Goal: Information Seeking & Learning: Learn about a topic

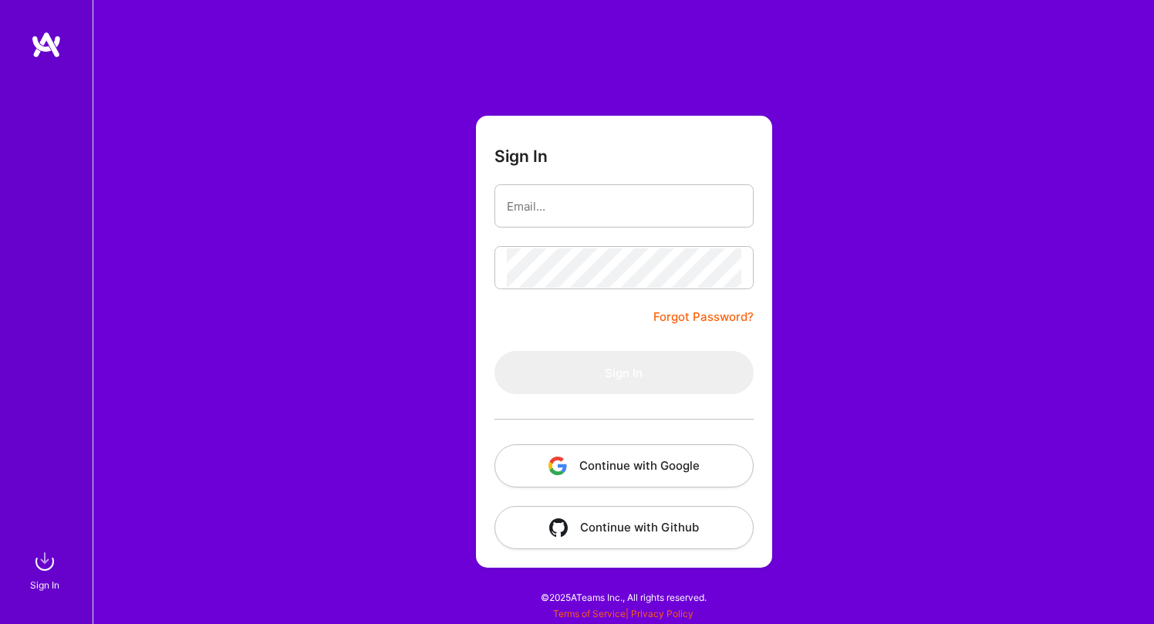
click at [403, 130] on div "Sign In Forgot Password? Sign In Continue with Google Continue with Github" at bounding box center [623, 312] width 1061 height 624
click at [696, 192] on input "email" at bounding box center [624, 206] width 234 height 39
type input "[EMAIL_ADDRESS][DOMAIN_NAME]"
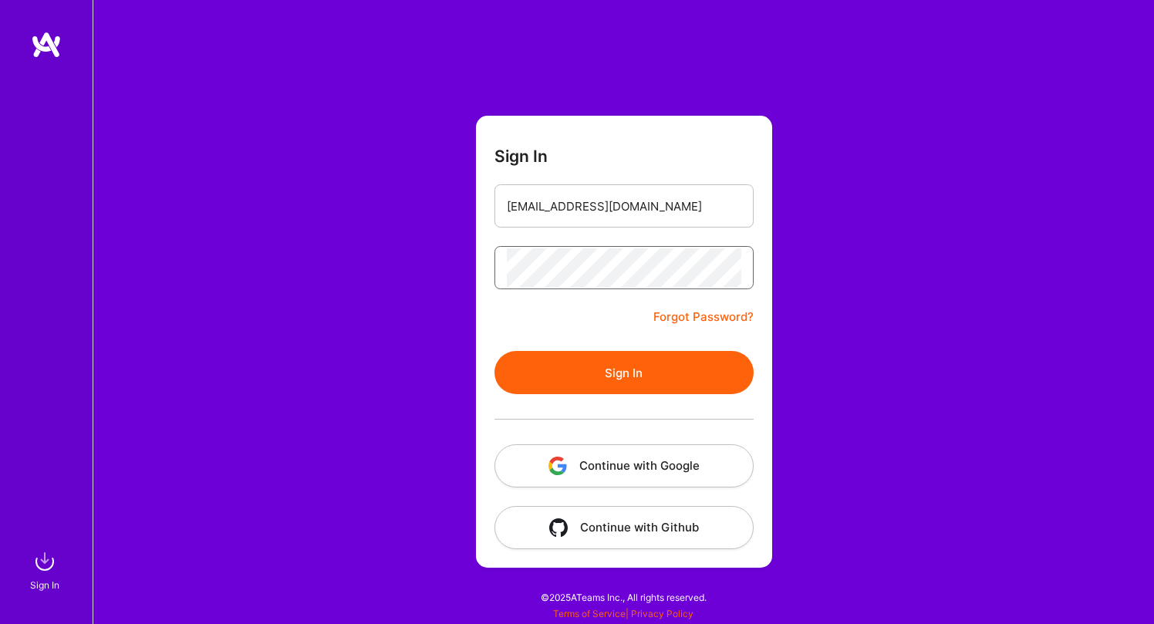
click at [623, 373] on button "Sign In" at bounding box center [623, 372] width 259 height 43
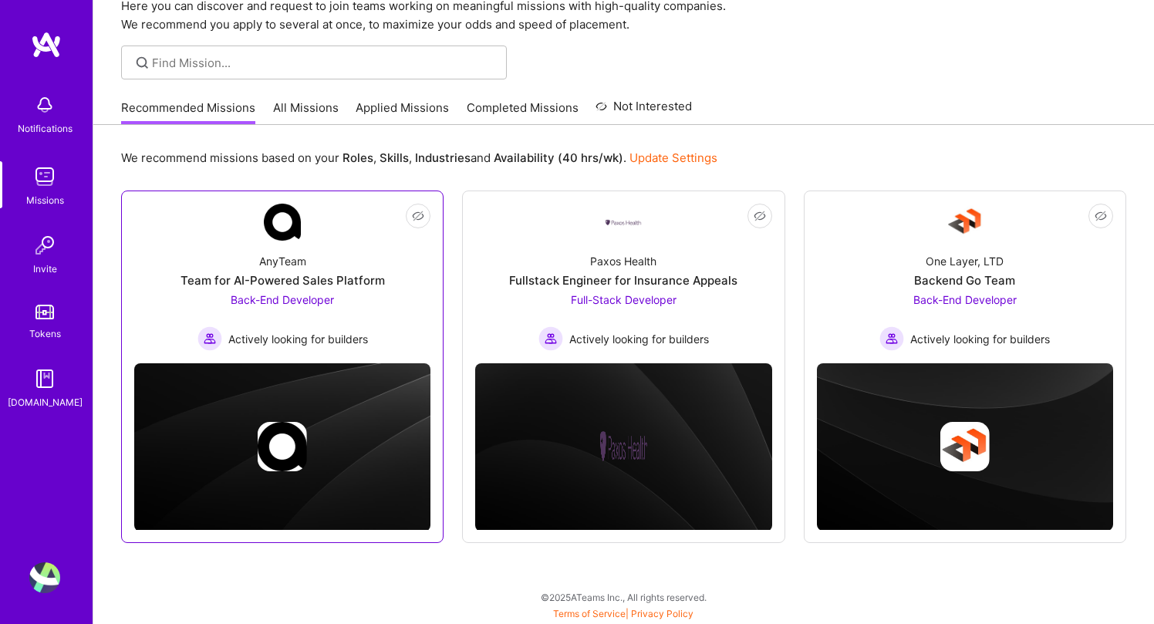
scroll to position [69, 0]
click at [330, 273] on div "Team for AI-Powered Sales Platform" at bounding box center [282, 280] width 204 height 16
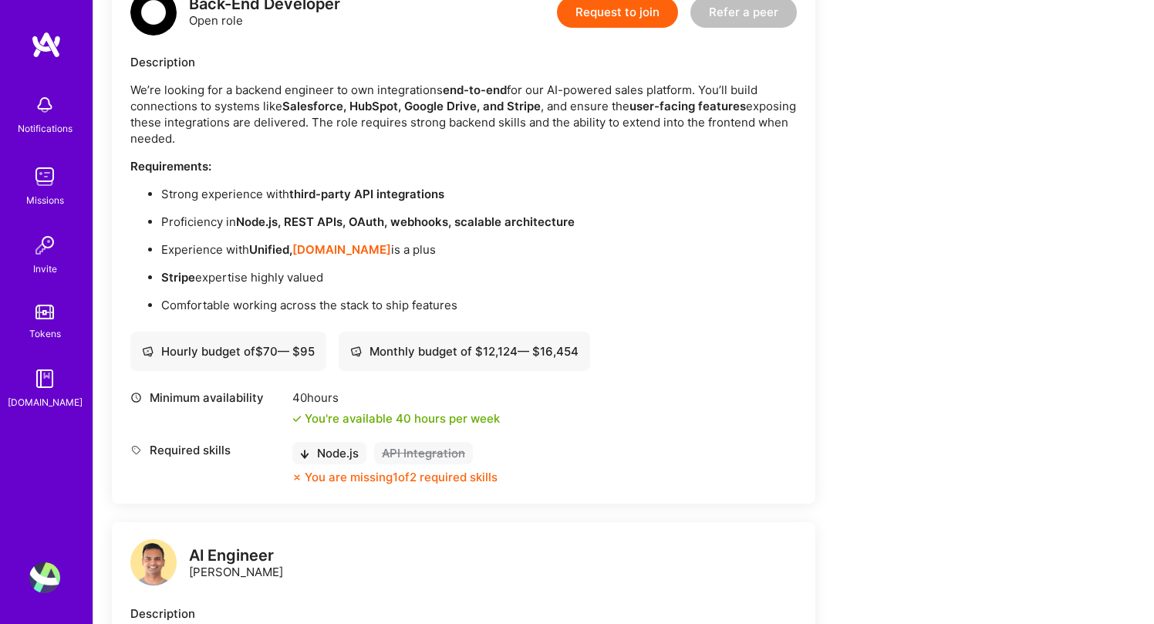
scroll to position [430, 0]
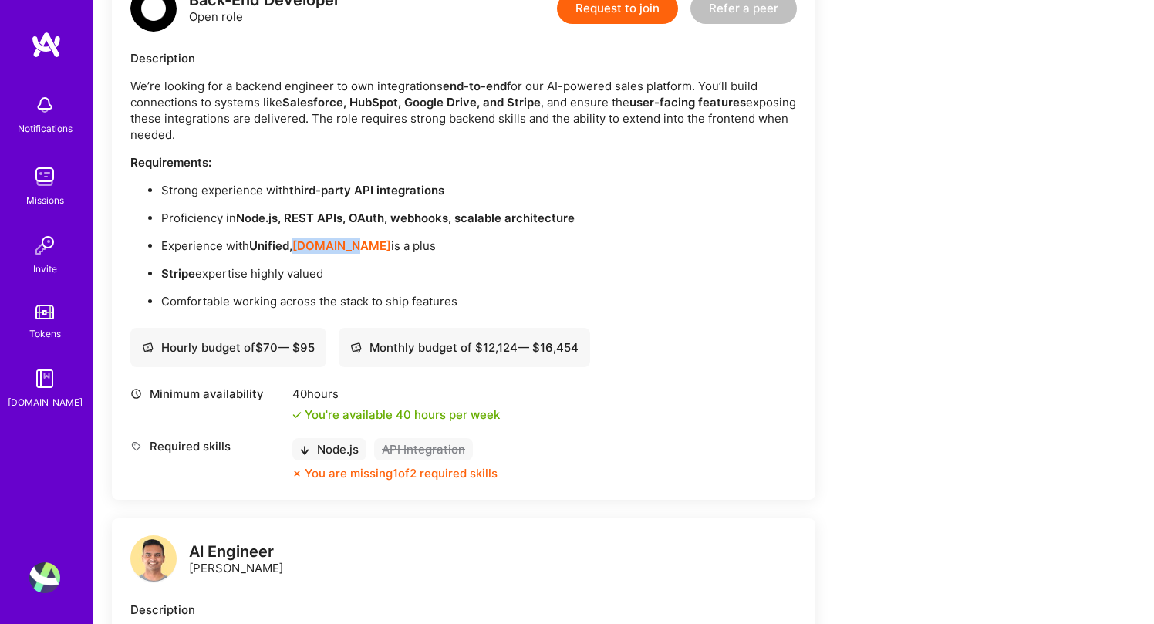
drag, startPoint x: 359, startPoint y: 244, endPoint x: 296, endPoint y: 241, distance: 62.6
click at [296, 241] on p "Experience with Unified, [DOMAIN_NAME] is a plus" at bounding box center [478, 246] width 635 height 16
copy p "[DOMAIN_NAME]"
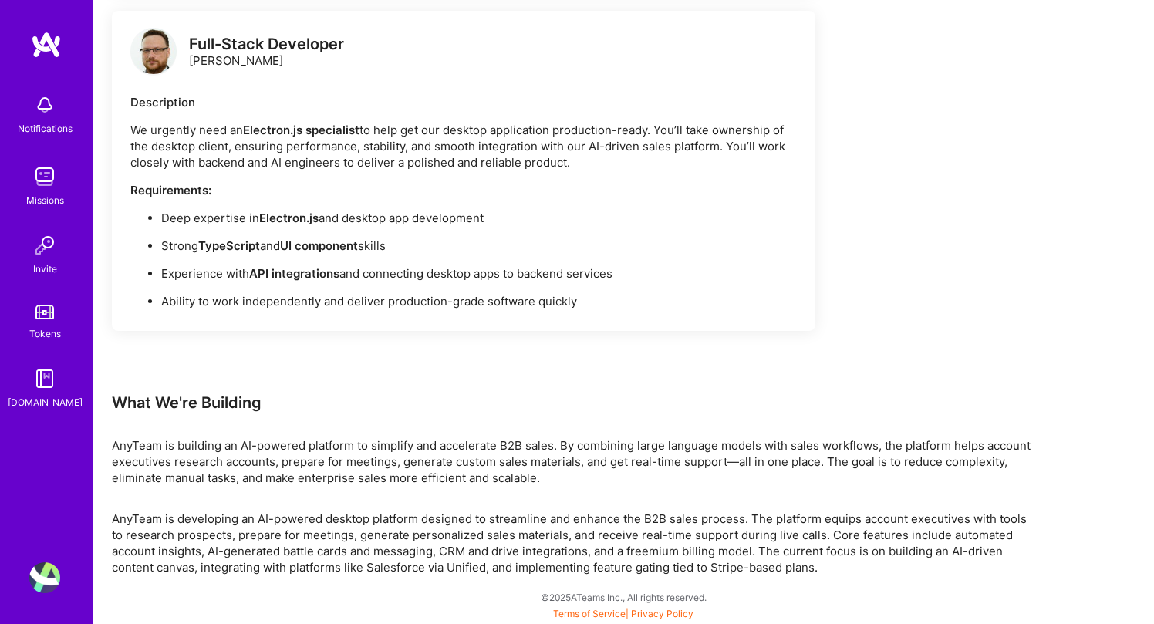
scroll to position [1380, 0]
click at [716, 467] on p "AnyTeam is building an AI-powered platform to simplify and accelerate B2B sales…" at bounding box center [574, 461] width 925 height 49
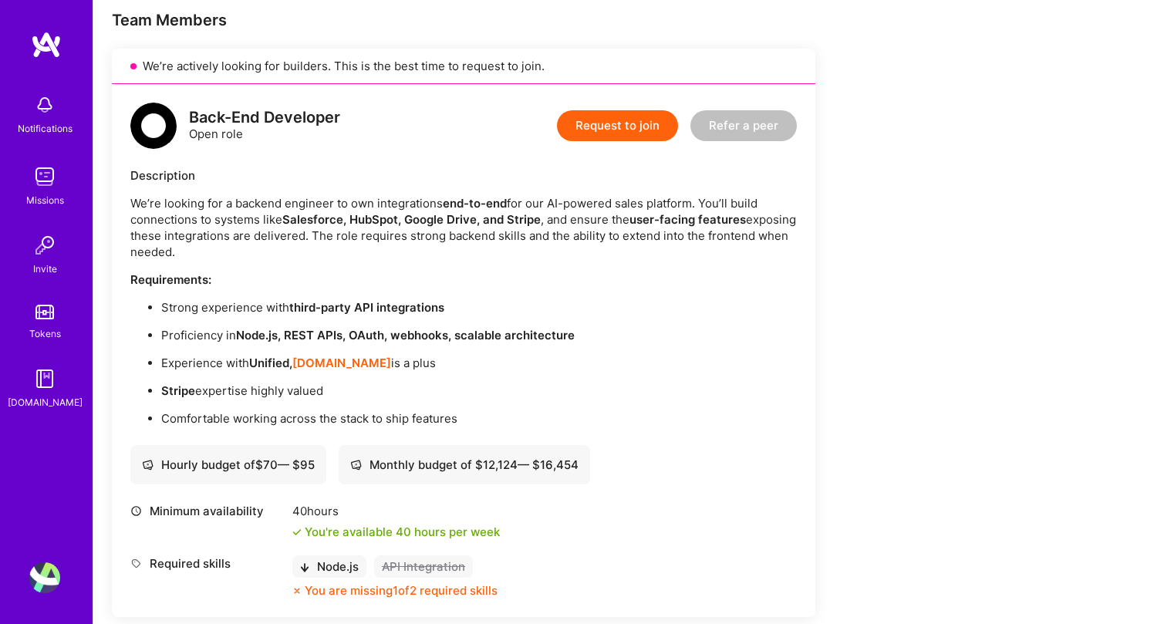
scroll to position [348, 0]
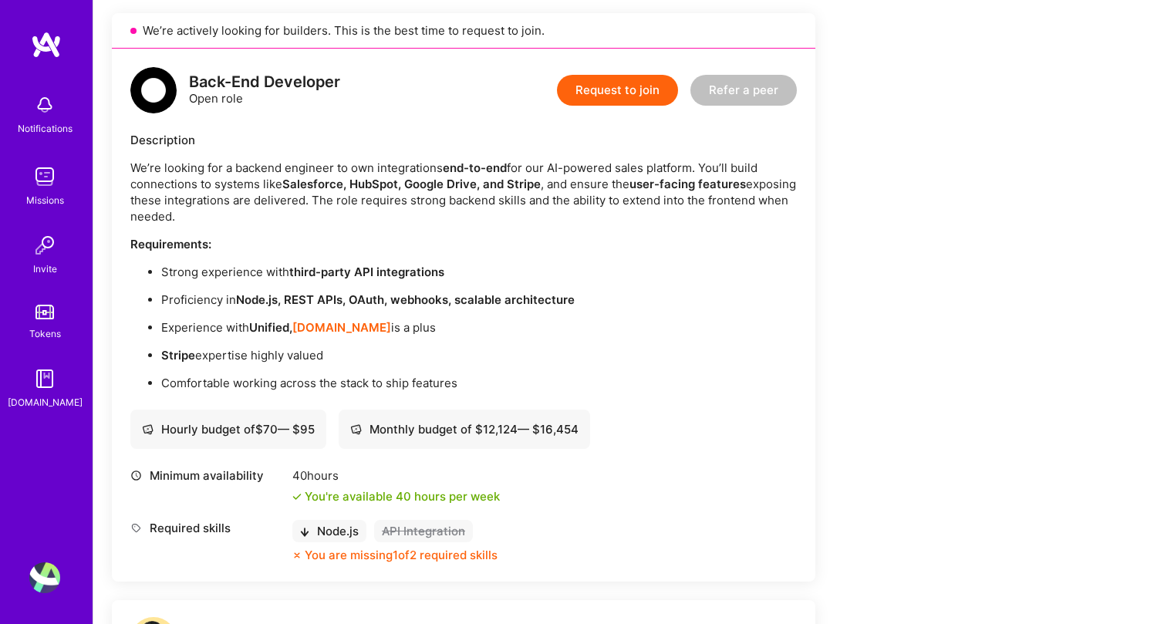
click at [261, 328] on strong "Unified," at bounding box center [270, 327] width 43 height 15
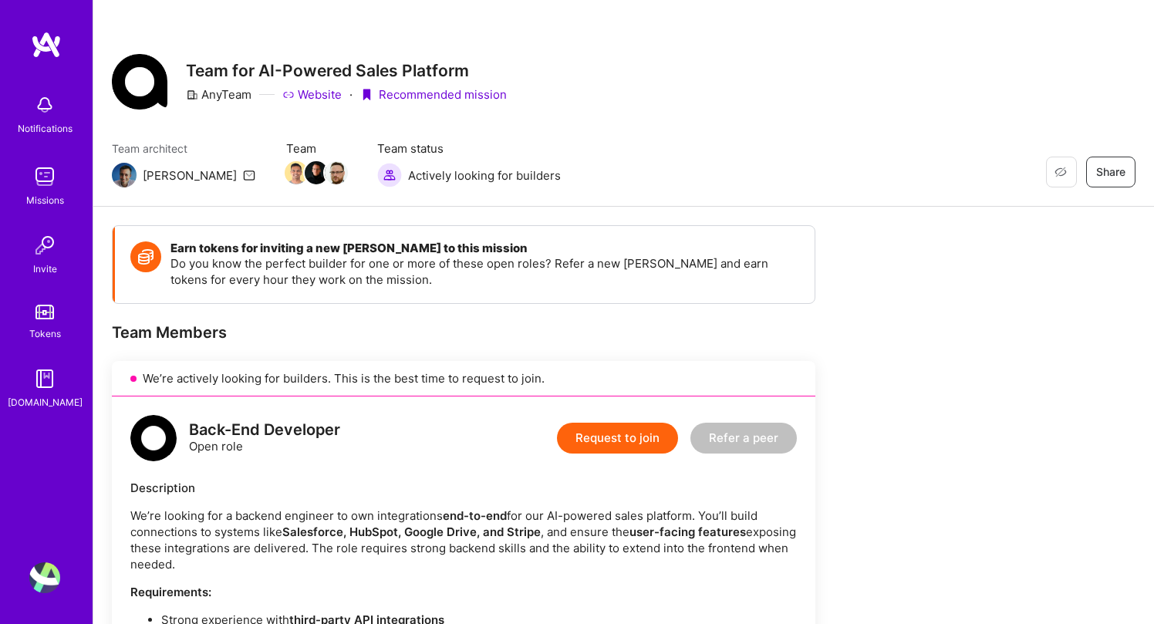
scroll to position [0, 0]
click at [40, 174] on img at bounding box center [44, 176] width 31 height 31
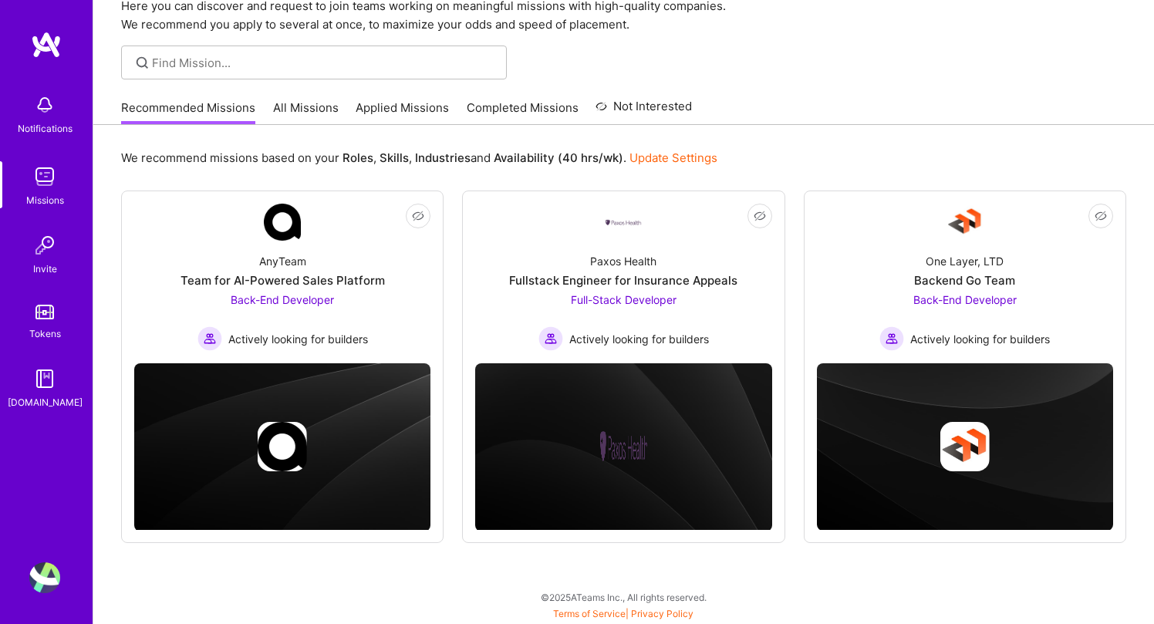
scroll to position [69, 0]
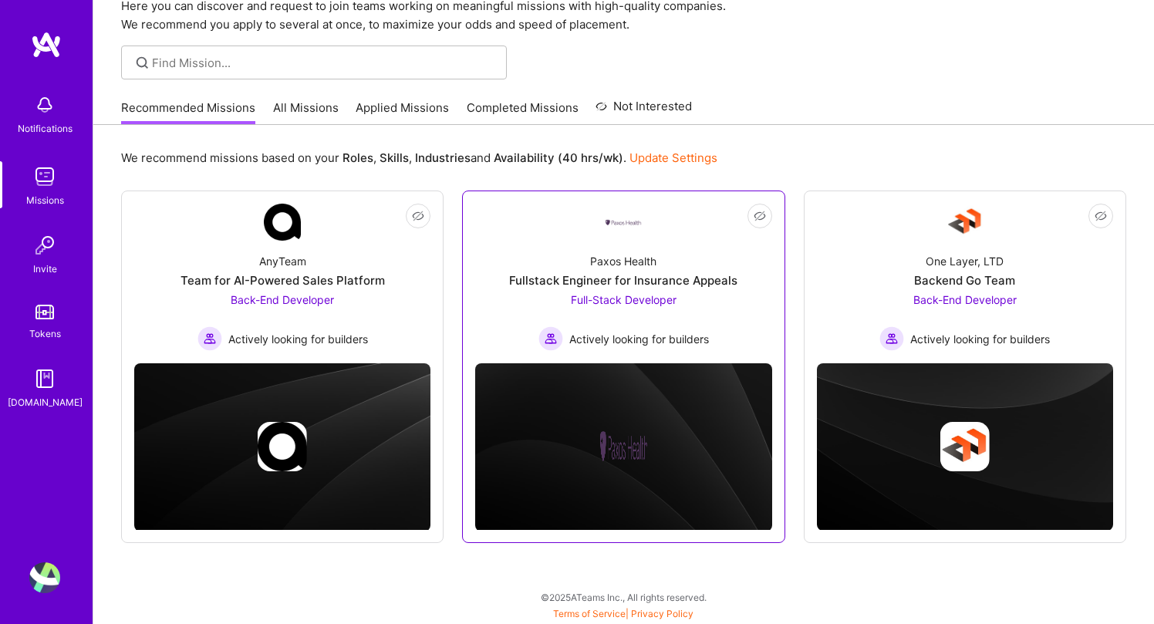
click at [500, 264] on div "Paxos Health Fullstack Engineer for Insurance Appeals Full-Stack Developer Acti…" at bounding box center [623, 296] width 296 height 110
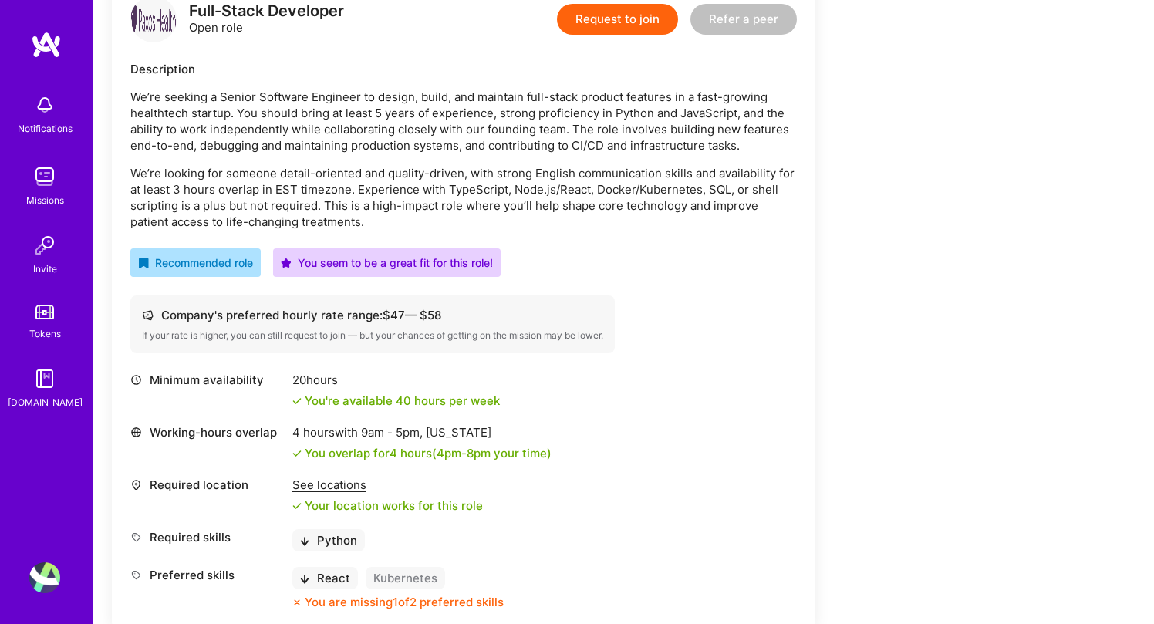
scroll to position [422, 0]
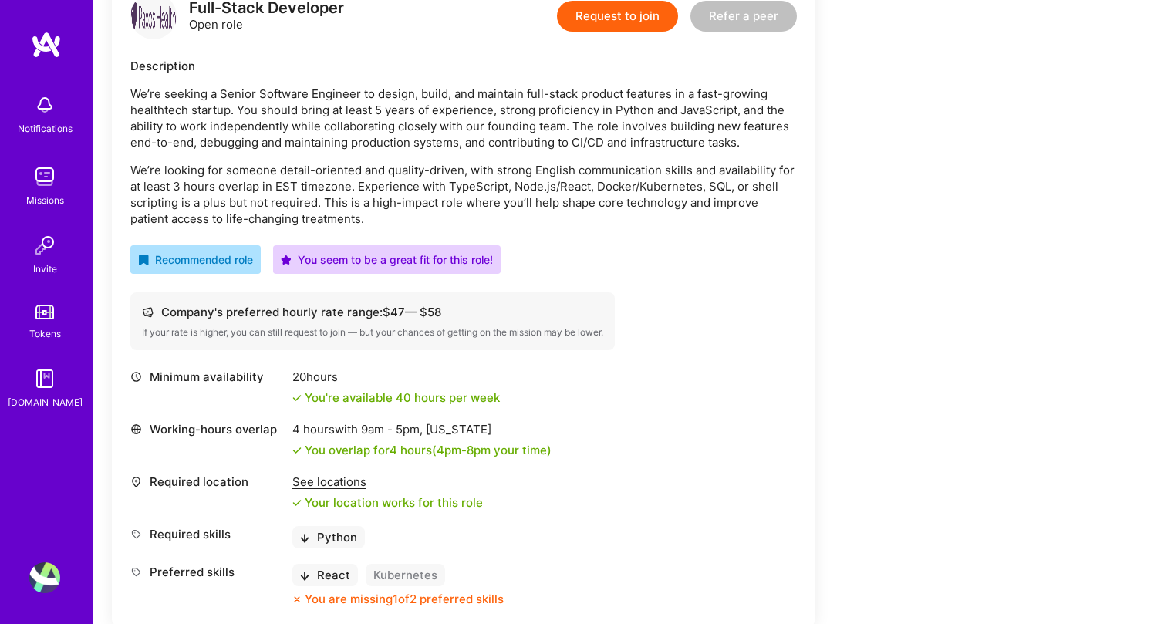
click at [237, 199] on p "We’re looking for someone detail-oriented and quality-driven, with strong Engli…" at bounding box center [463, 194] width 666 height 65
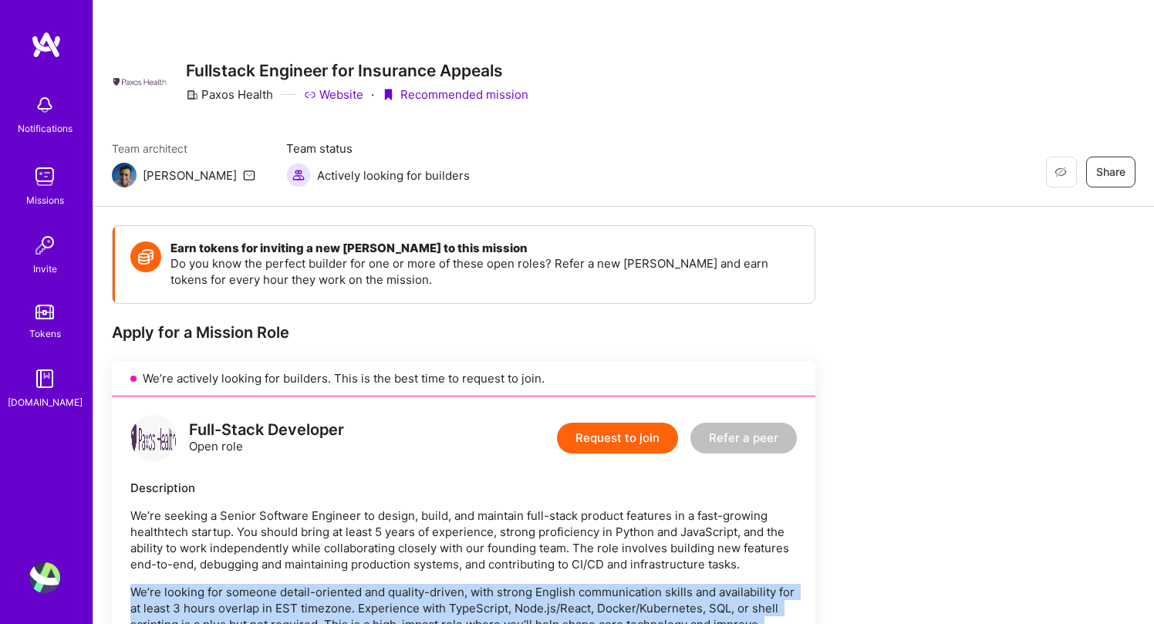
scroll to position [0, 0]
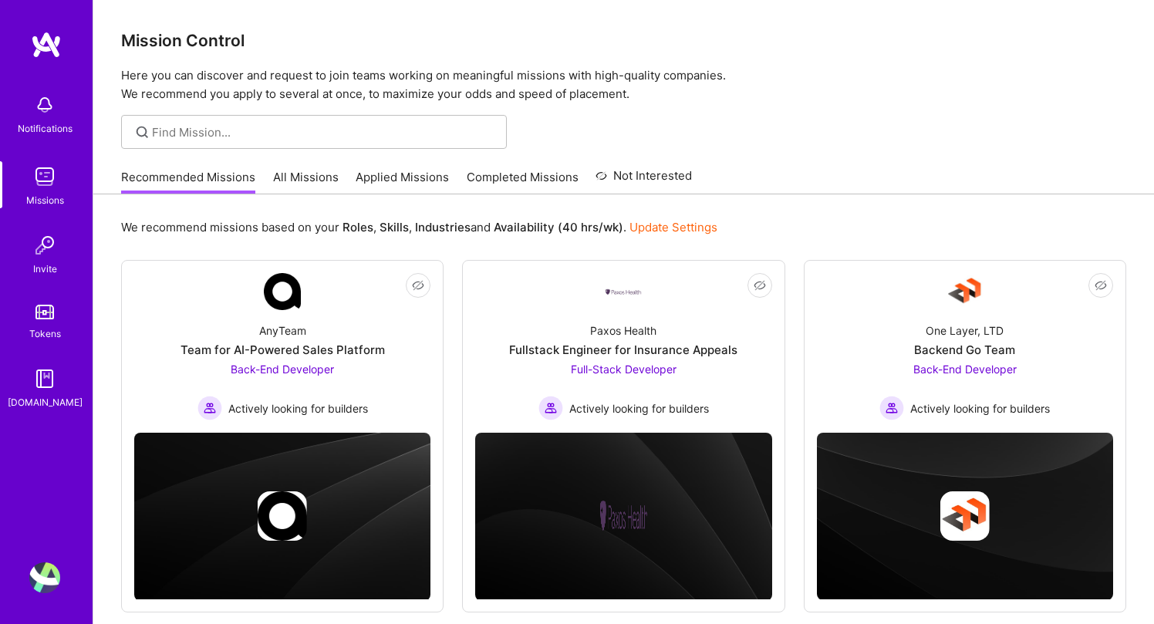
click at [312, 173] on link "All Missions" at bounding box center [306, 181] width 66 height 25
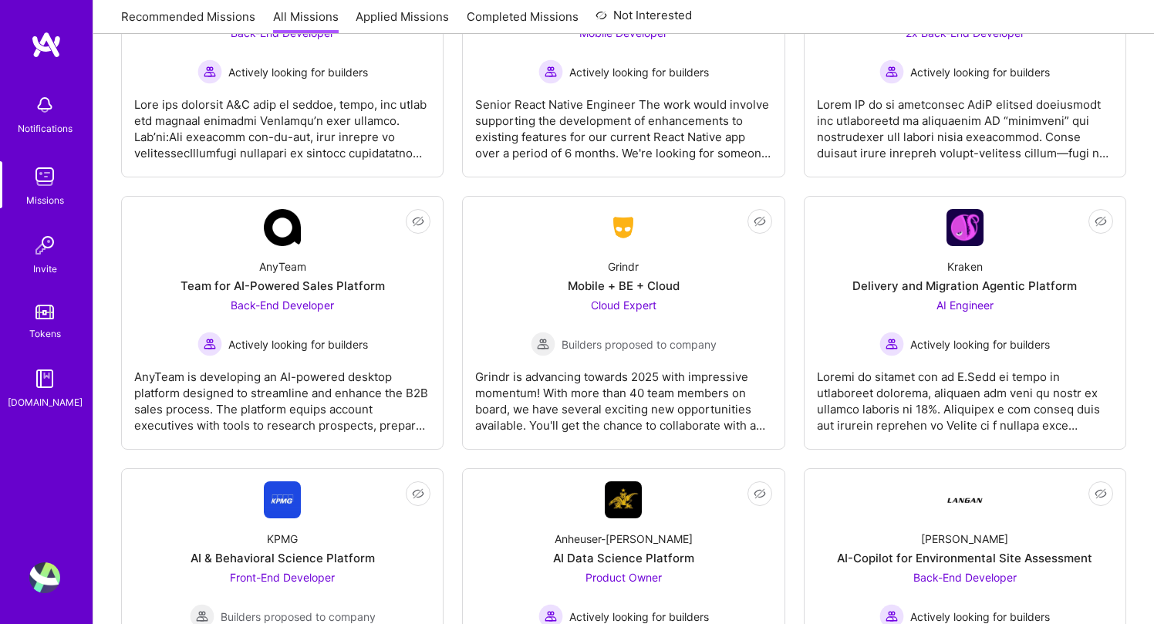
scroll to position [4076, 0]
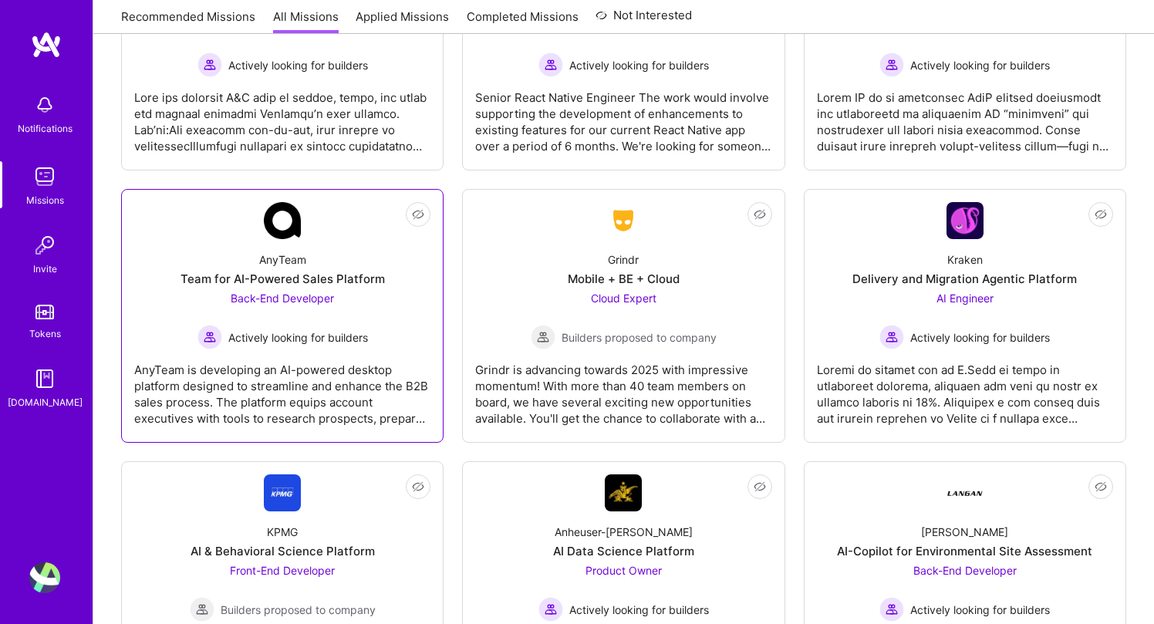
click at [296, 337] on span "Actively looking for builders" at bounding box center [298, 337] width 140 height 16
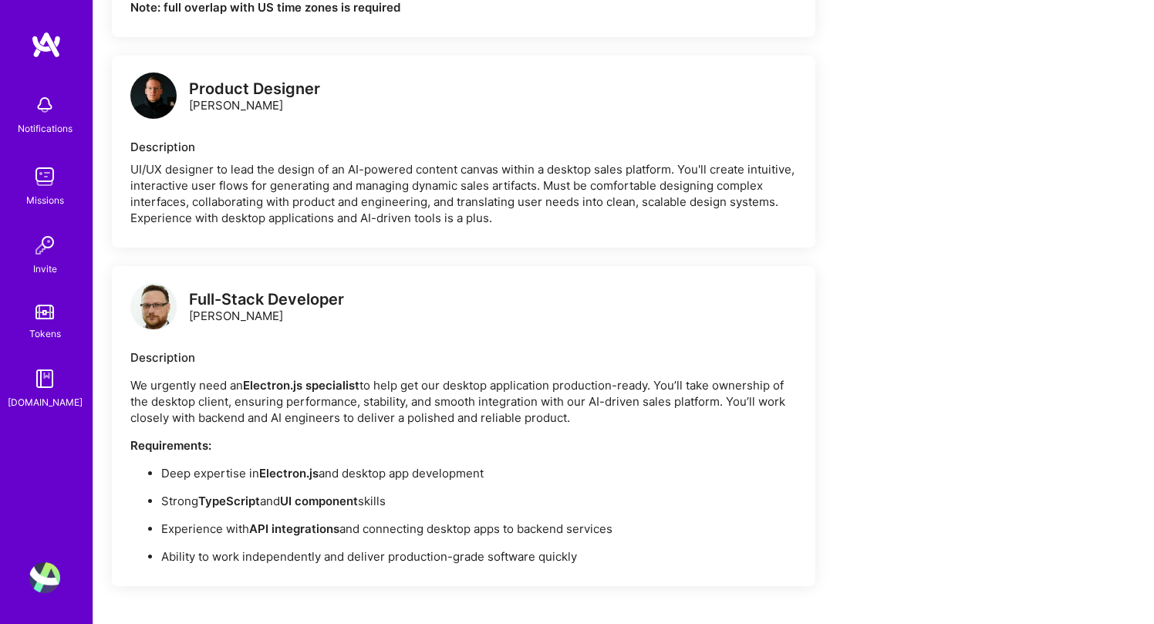
scroll to position [1125, 0]
